Goal: Task Accomplishment & Management: Complete application form

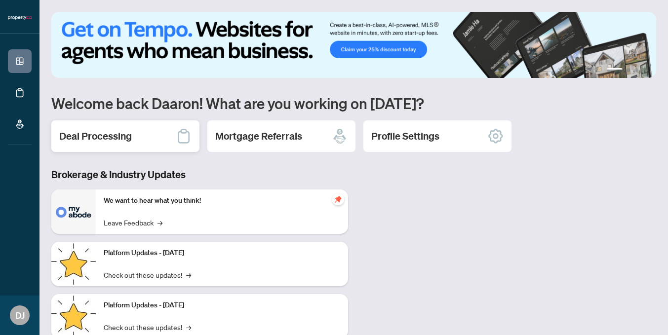
click at [134, 127] on div "Deal Processing" at bounding box center [125, 136] width 148 height 32
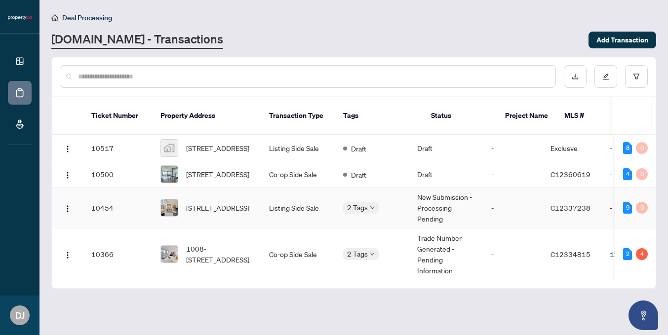
click at [290, 202] on td "Listing Side Sale" at bounding box center [298, 208] width 74 height 41
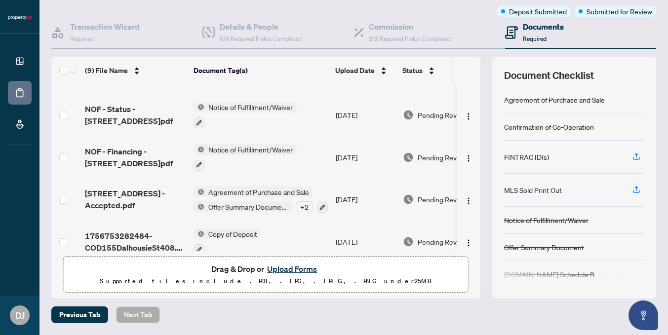
scroll to position [78, 0]
click at [288, 271] on button "Upload Forms" at bounding box center [292, 269] width 56 height 13
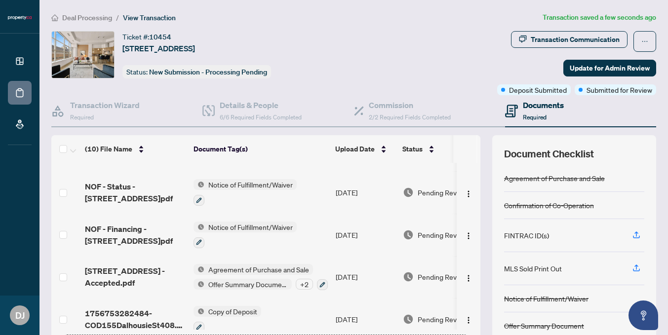
scroll to position [204, 0]
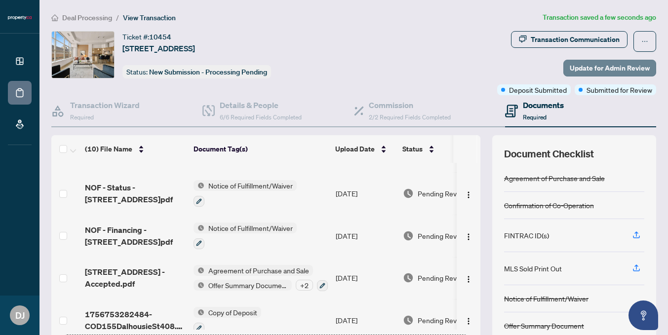
click at [581, 68] on span "Update for Admin Review" at bounding box center [610, 68] width 80 height 16
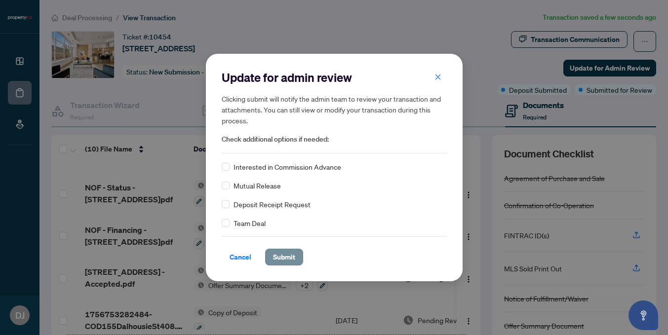
click at [284, 254] on span "Submit" at bounding box center [284, 257] width 22 height 16
